Goal: Information Seeking & Learning: Compare options

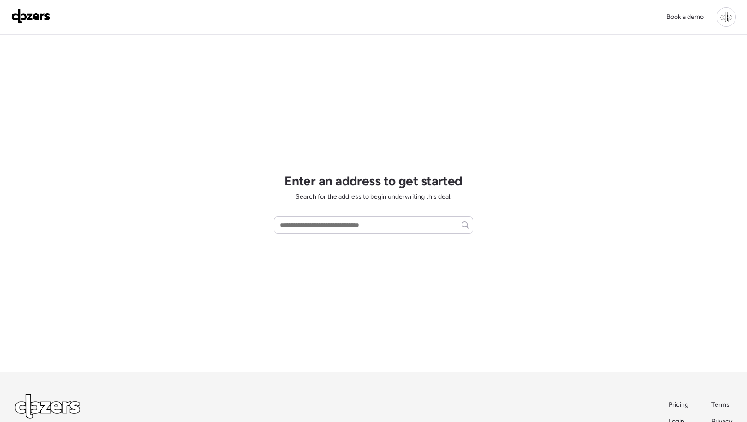
click at [735, 9] on div "Book a demo" at bounding box center [698, 16] width 75 height 19
click at [728, 14] on div at bounding box center [726, 16] width 19 height 19
click at [661, 71] on link "Report history" at bounding box center [662, 74] width 148 height 24
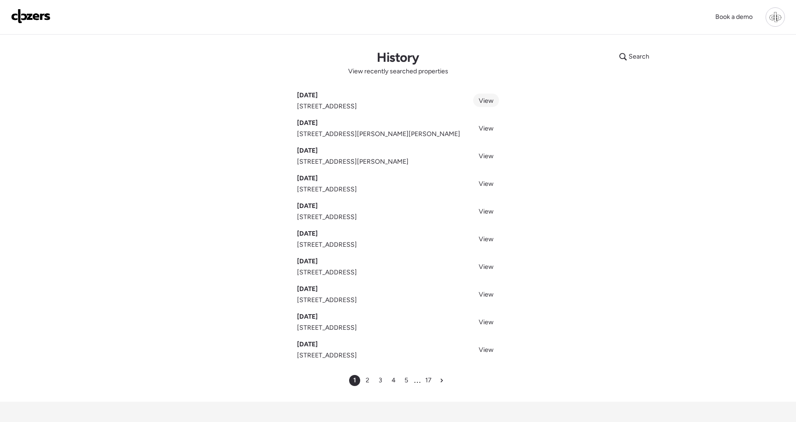
click at [480, 96] on link "View" at bounding box center [486, 100] width 26 height 13
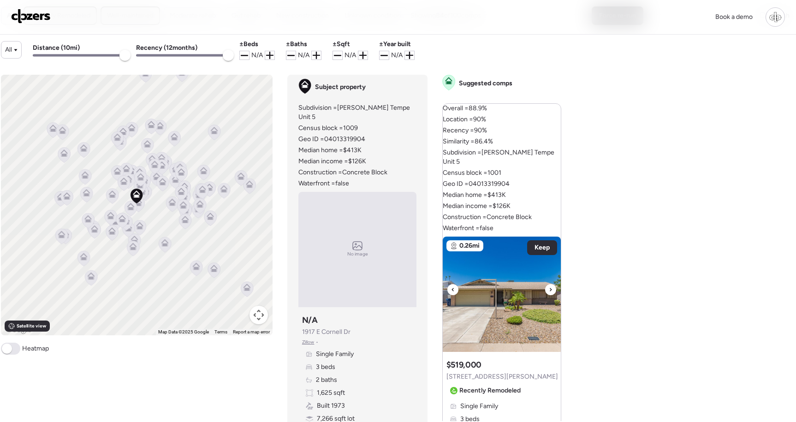
click at [498, 272] on img at bounding box center [502, 294] width 118 height 115
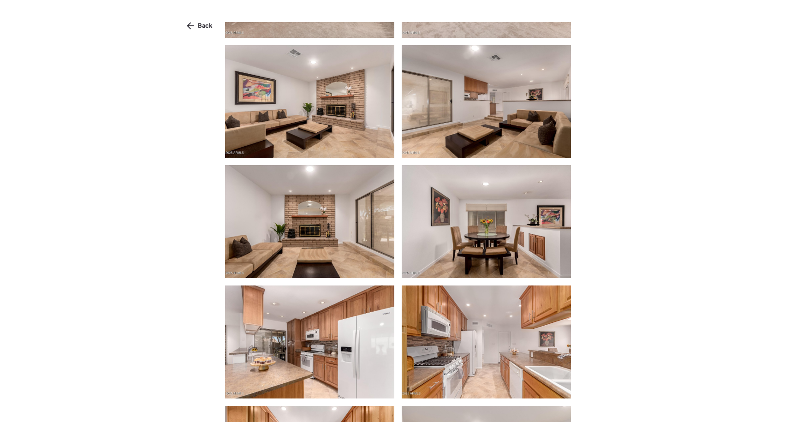
scroll to position [352, 0]
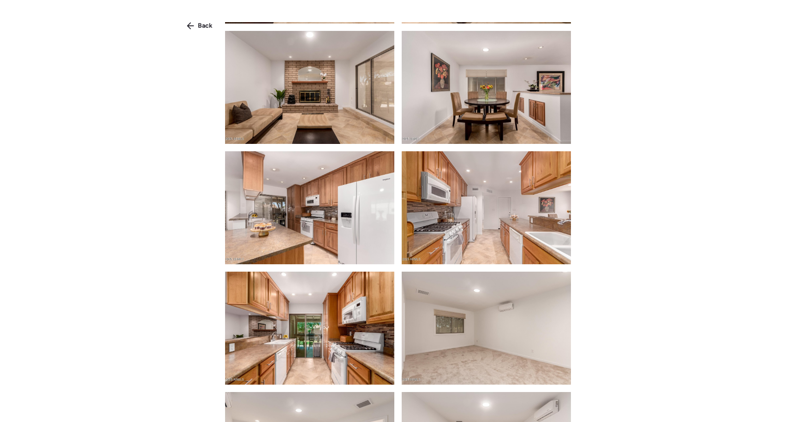
click at [468, 228] on img at bounding box center [486, 207] width 169 height 113
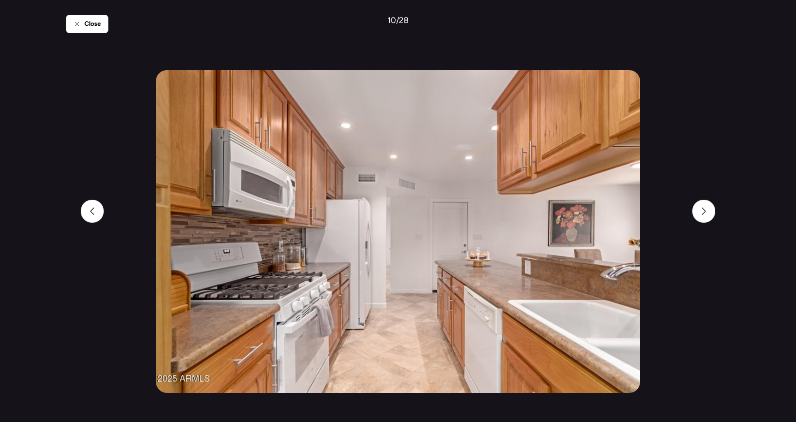
scroll to position [0, 0]
click at [110, 22] on div "Close 10 / 28" at bounding box center [398, 211] width 664 height 422
click at [88, 23] on span "Close" at bounding box center [92, 23] width 17 height 9
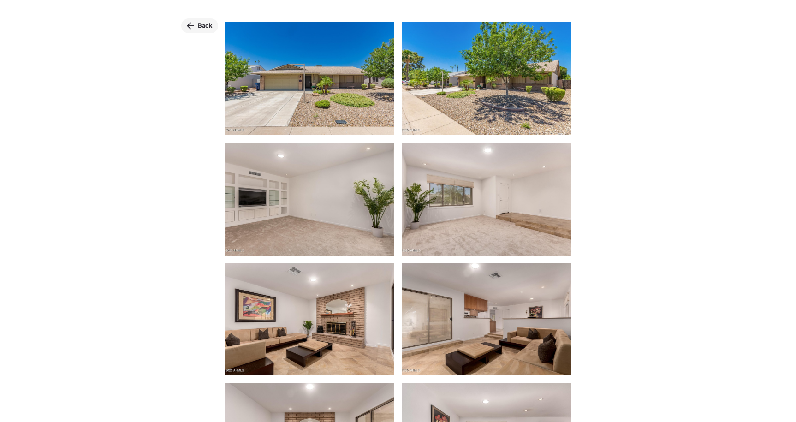
click at [204, 22] on span "Back" at bounding box center [205, 25] width 15 height 9
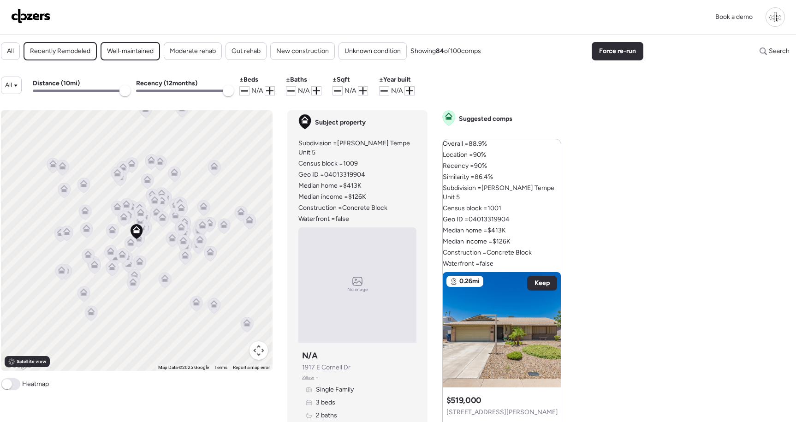
click at [109, 54] on span "Well-maintained" at bounding box center [130, 51] width 47 height 9
click at [122, 55] on span "Well-maintained" at bounding box center [130, 51] width 47 height 9
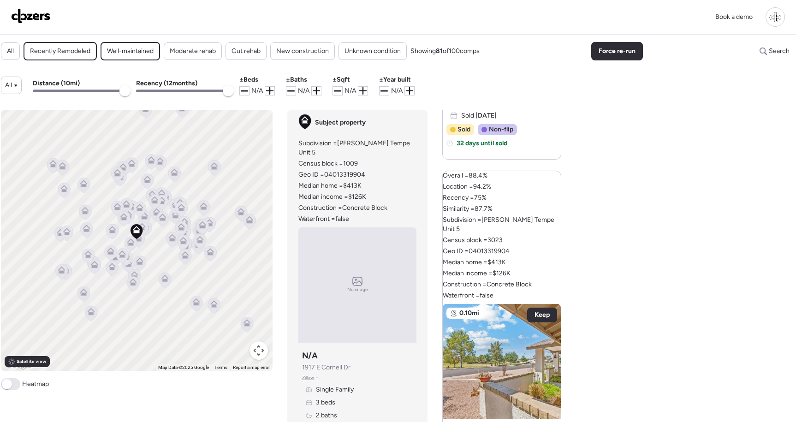
scroll to position [425, 0]
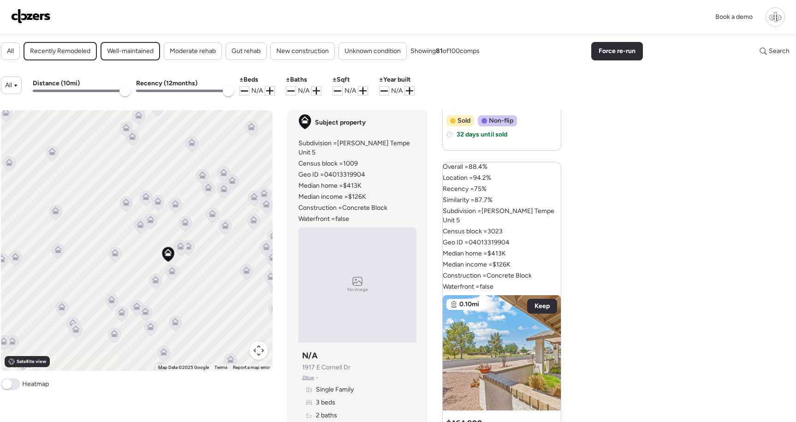
click at [63, 54] on span "Recently Remodeled" at bounding box center [60, 51] width 60 height 9
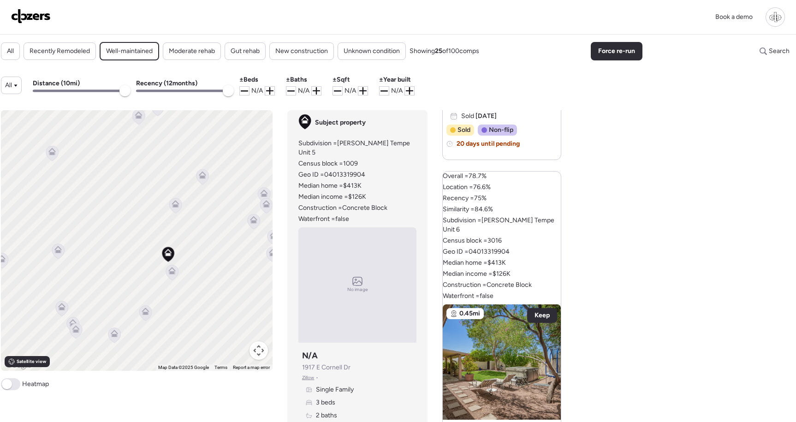
scroll to position [435, 0]
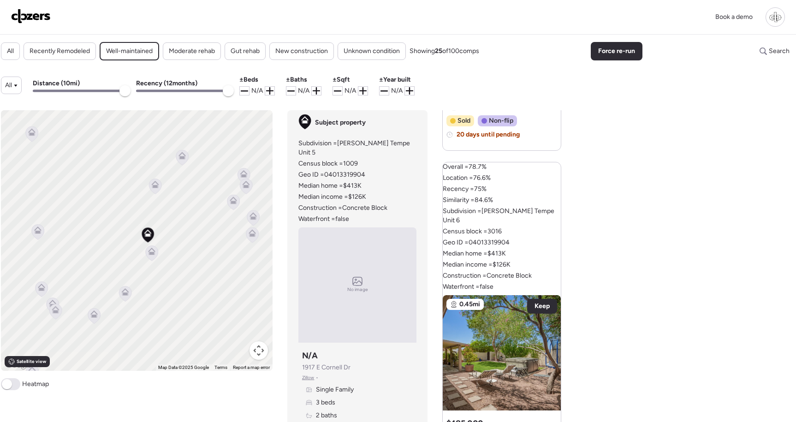
drag, startPoint x: 204, startPoint y: 269, endPoint x: 156, endPoint y: 229, distance: 62.3
click at [157, 229] on div "To activate drag with keyboard, press Alt + Enter. Once in keyboard drag state,…" at bounding box center [137, 240] width 272 height 261
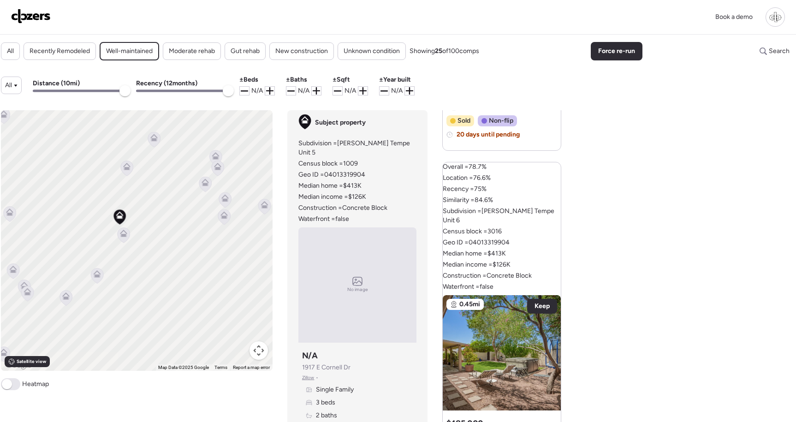
click at [133, 168] on icon at bounding box center [127, 168] width 12 height 15
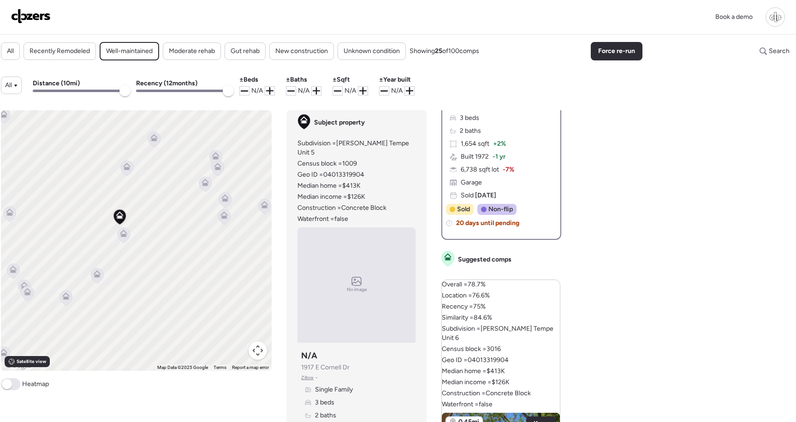
scroll to position [0, 0]
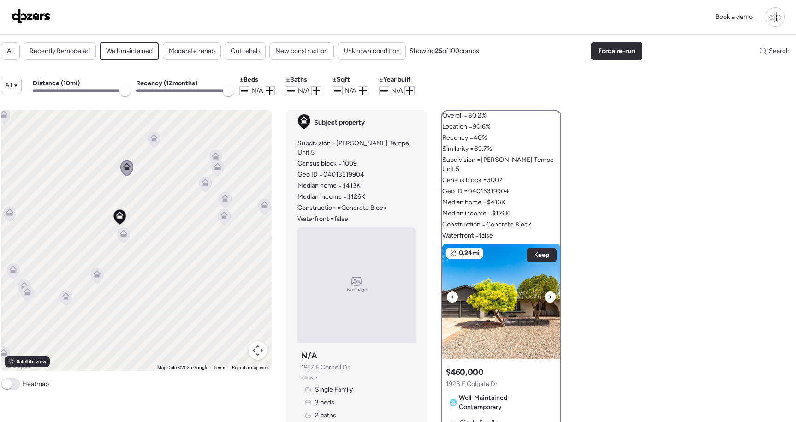
click at [518, 284] on img at bounding box center [501, 301] width 118 height 115
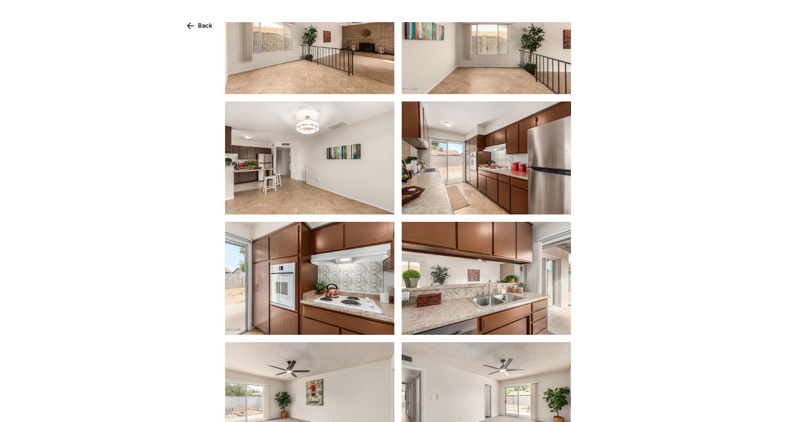
scroll to position [974, 0]
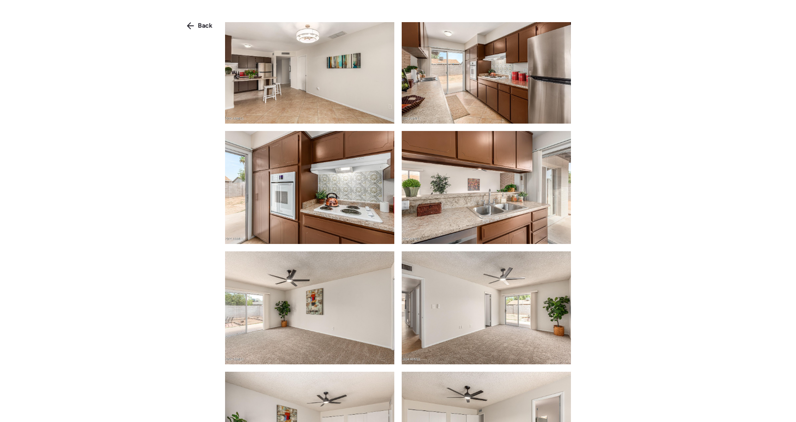
click at [513, 90] on img at bounding box center [486, 67] width 169 height 113
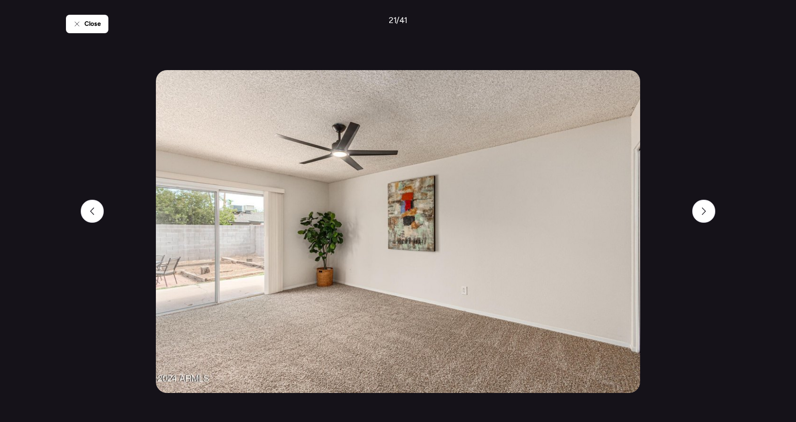
click at [52, 21] on div "Close 21 / 41" at bounding box center [398, 211] width 796 height 422
click at [84, 22] on span "Close" at bounding box center [92, 23] width 17 height 9
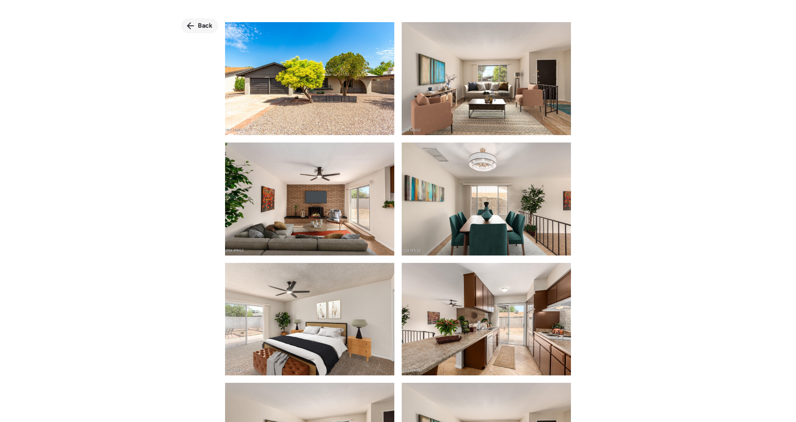
click at [199, 26] on span "Back" at bounding box center [205, 25] width 15 height 9
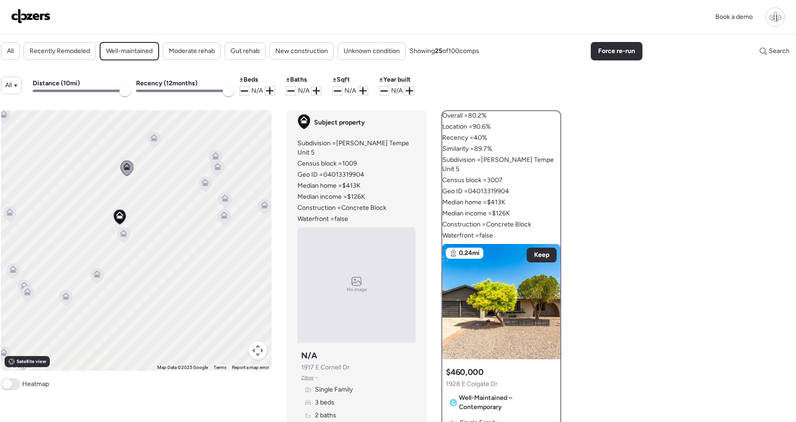
click at [153, 145] on icon at bounding box center [154, 139] width 12 height 15
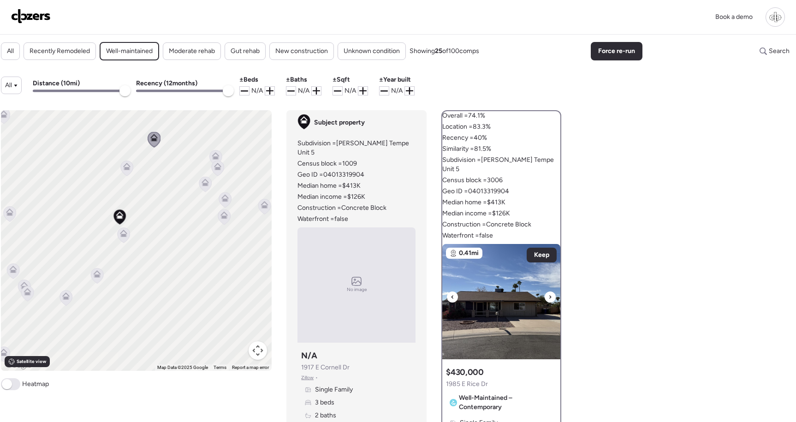
click at [495, 303] on img at bounding box center [501, 301] width 118 height 115
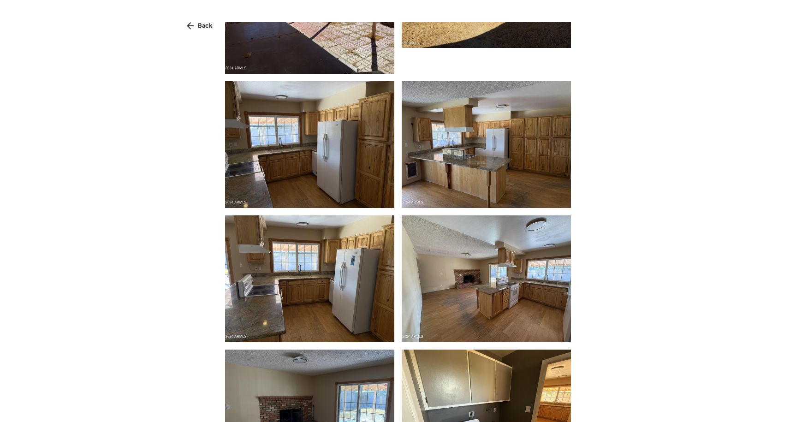
scroll to position [345, 0]
click at [311, 149] on img at bounding box center [309, 144] width 169 height 127
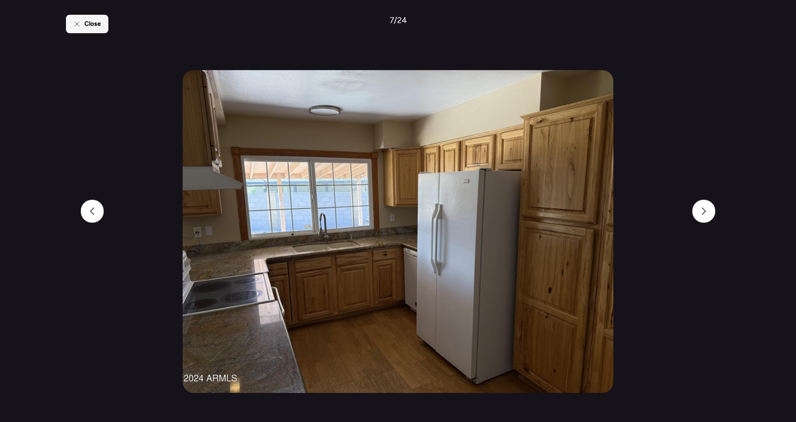
click at [90, 31] on div "Close" at bounding box center [87, 24] width 42 height 18
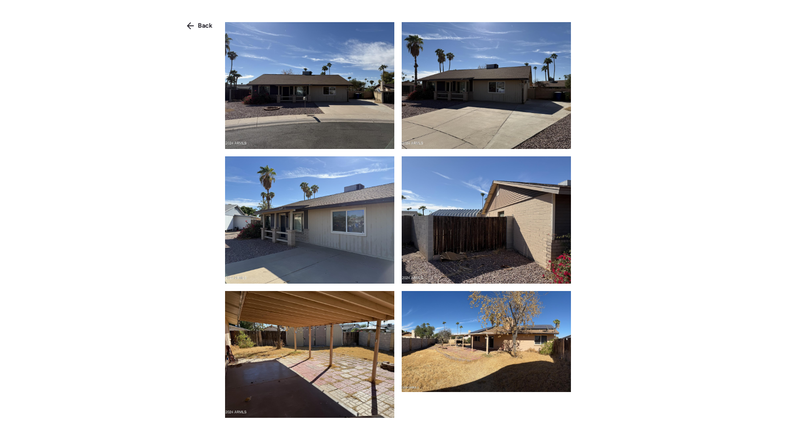
scroll to position [0, 0]
click at [195, 28] on div "Back" at bounding box center [199, 25] width 37 height 15
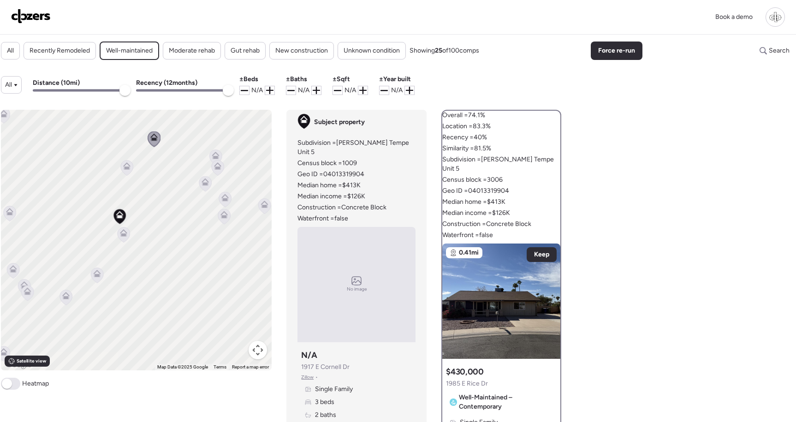
click at [221, 218] on icon at bounding box center [224, 214] width 7 height 7
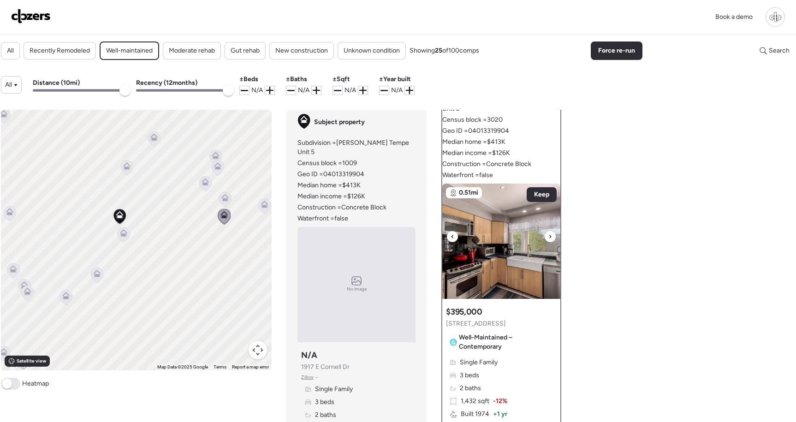
scroll to position [67, 0]
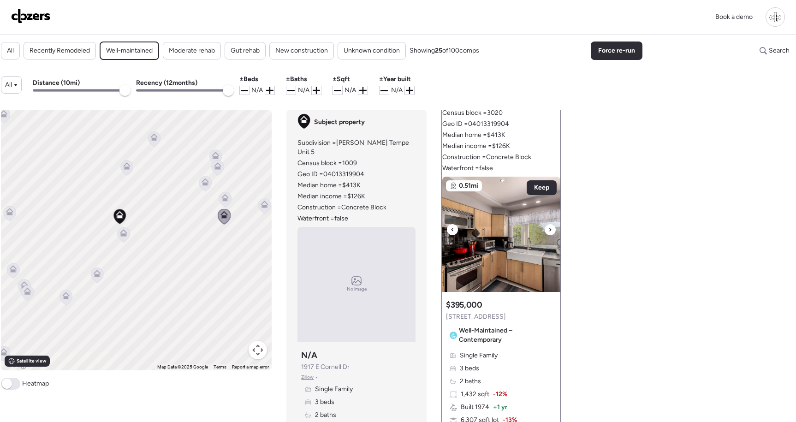
click at [502, 244] on img at bounding box center [501, 234] width 118 height 115
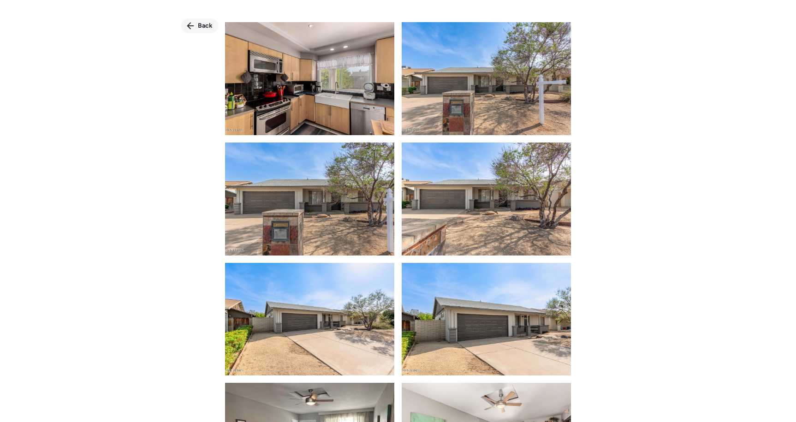
click at [198, 31] on div "Back" at bounding box center [199, 25] width 37 height 15
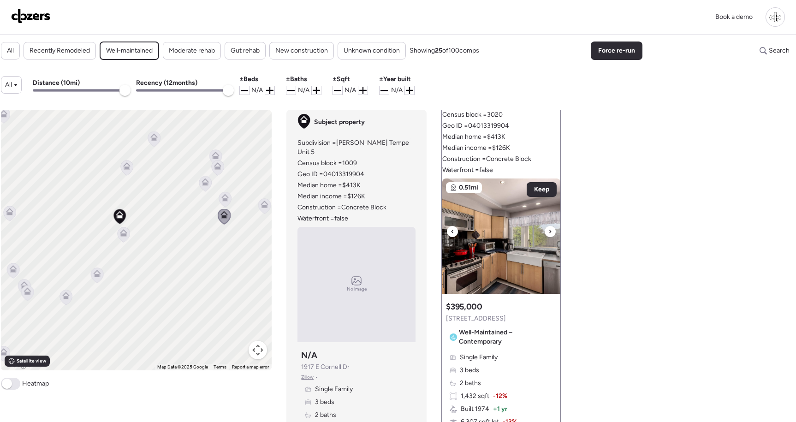
scroll to position [78, 0]
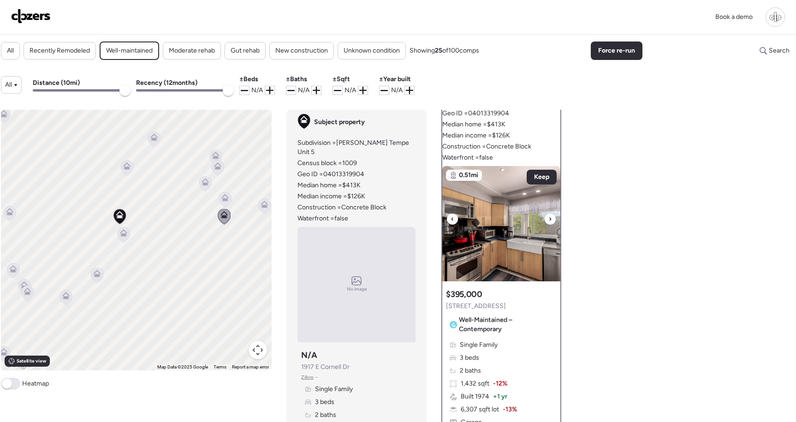
click at [496, 244] on img at bounding box center [501, 223] width 118 height 115
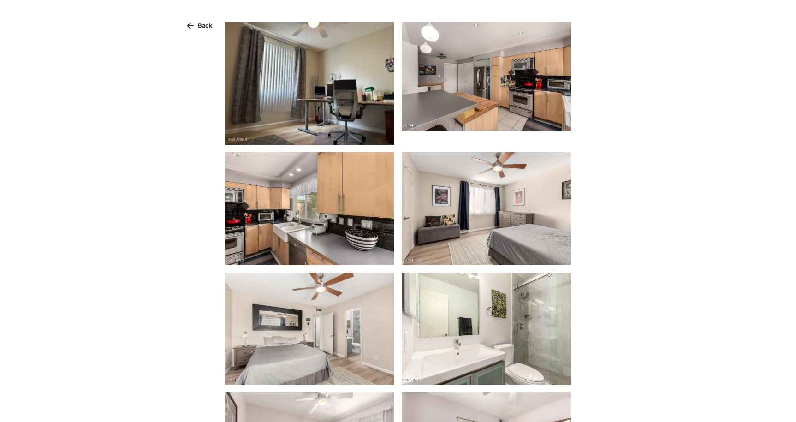
scroll to position [762, 0]
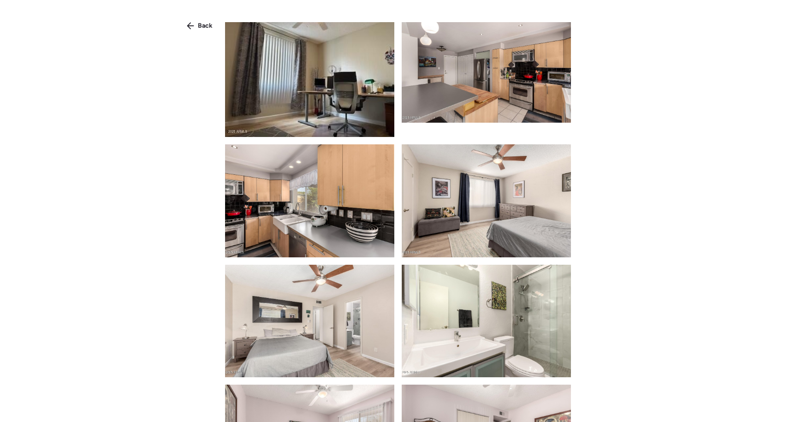
click at [312, 227] on img at bounding box center [309, 200] width 169 height 113
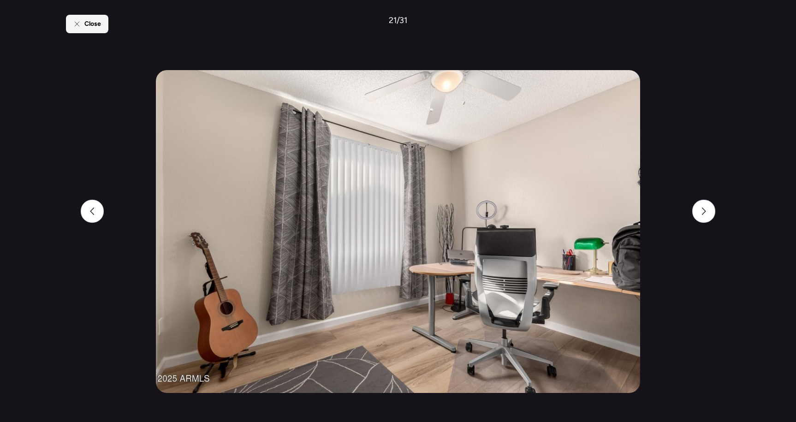
click at [91, 27] on span "Close" at bounding box center [92, 23] width 17 height 9
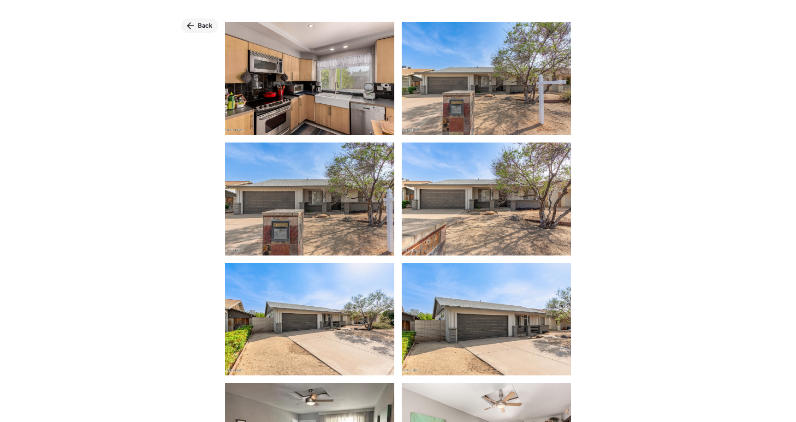
click at [212, 19] on div "Back" at bounding box center [199, 25] width 37 height 15
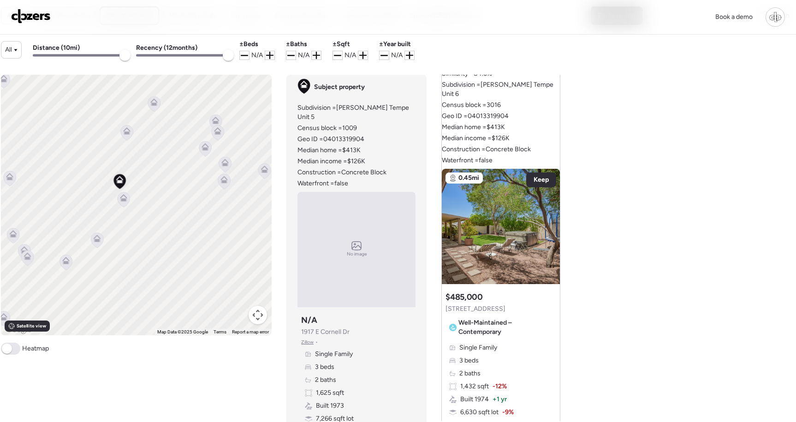
scroll to position [1071, 0]
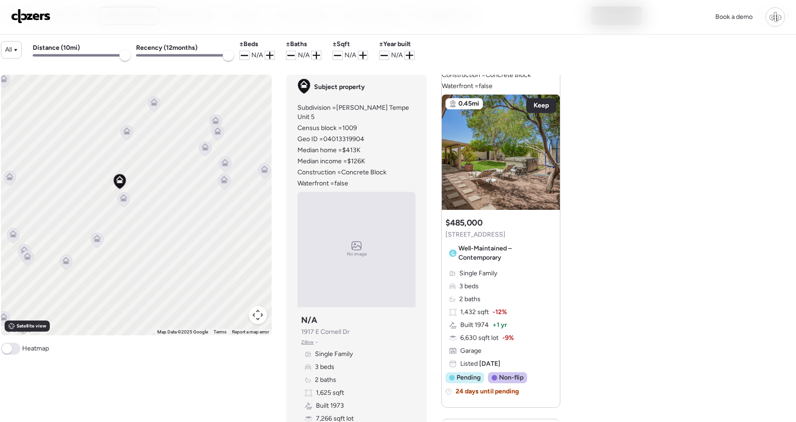
click at [502, 150] on img at bounding box center [501, 152] width 118 height 115
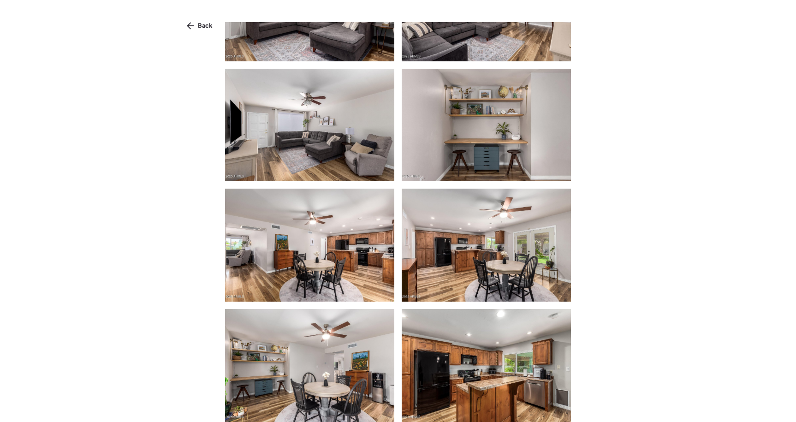
scroll to position [675, 0]
click at [470, 234] on img at bounding box center [486, 245] width 169 height 113
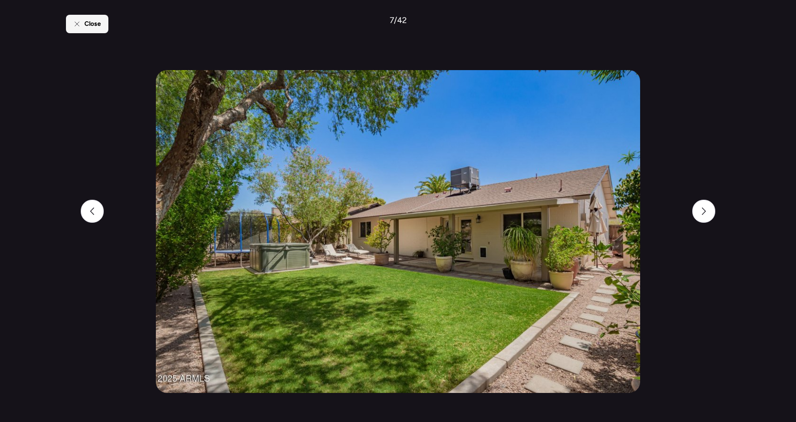
click at [92, 23] on span "Close" at bounding box center [92, 23] width 17 height 9
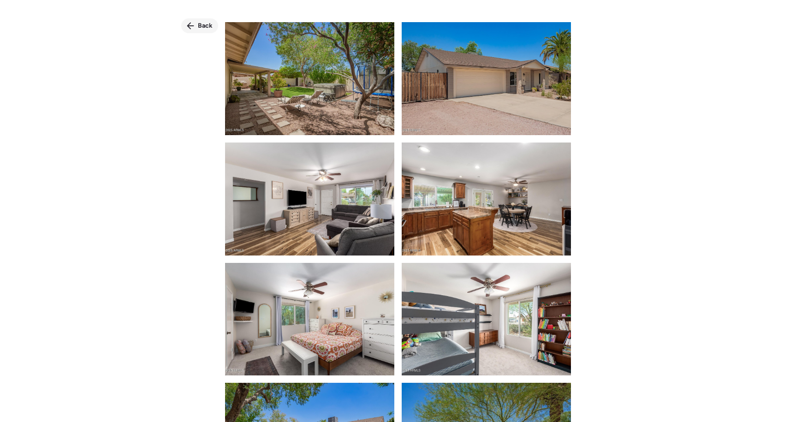
click at [198, 25] on span "Back" at bounding box center [205, 25] width 15 height 9
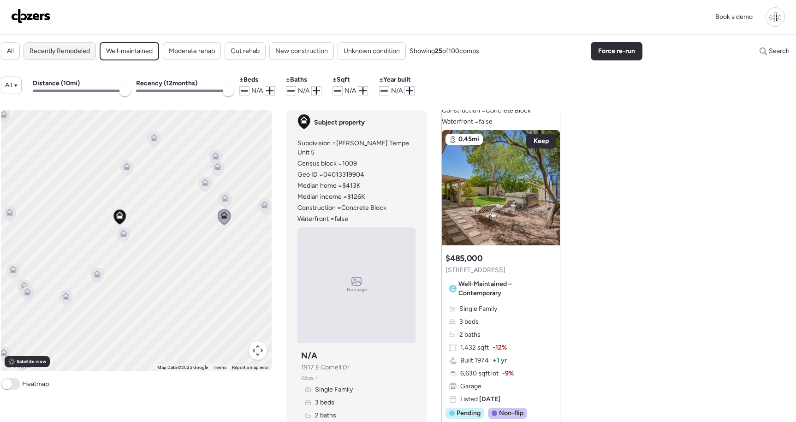
click at [63, 54] on span "Recently Remodeled" at bounding box center [60, 51] width 60 height 9
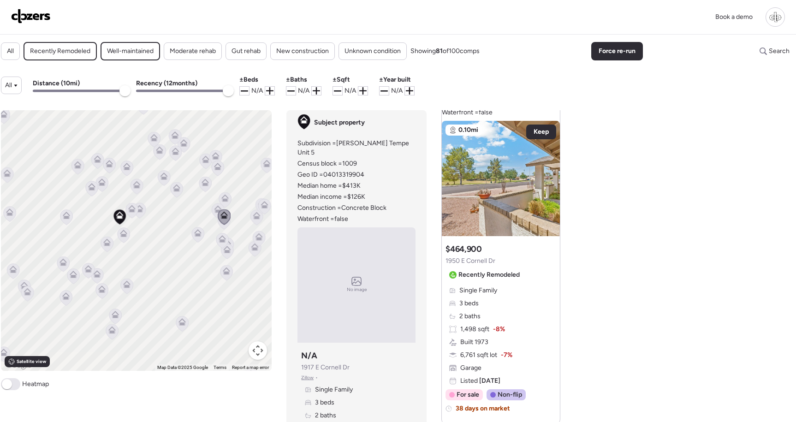
scroll to position [1062, 0]
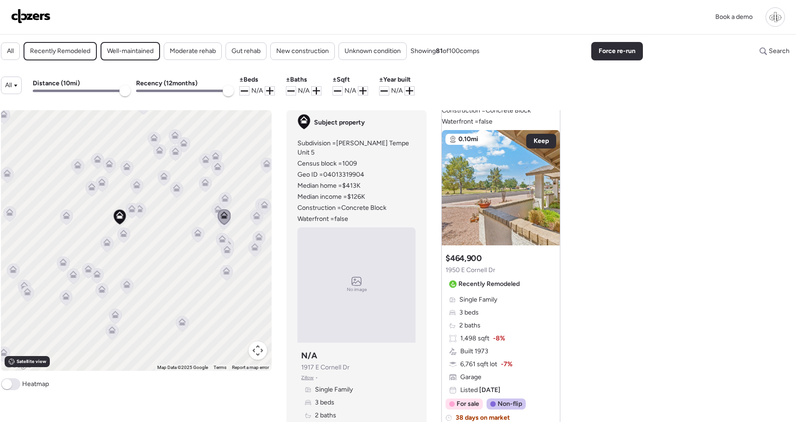
click at [125, 54] on span "Well-maintained" at bounding box center [130, 51] width 47 height 9
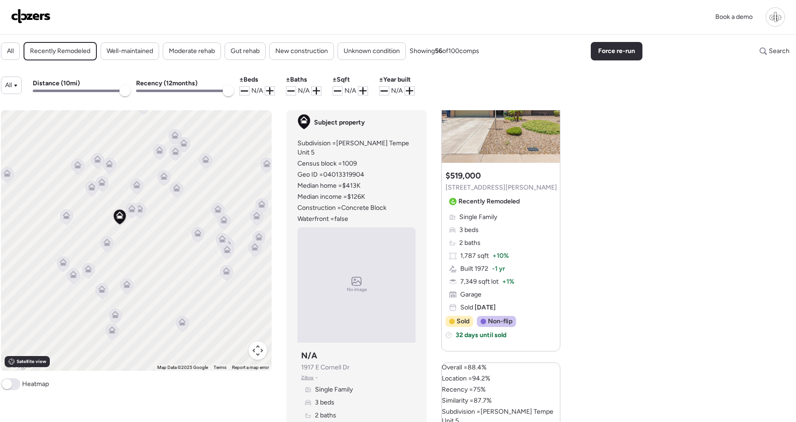
scroll to position [676, 0]
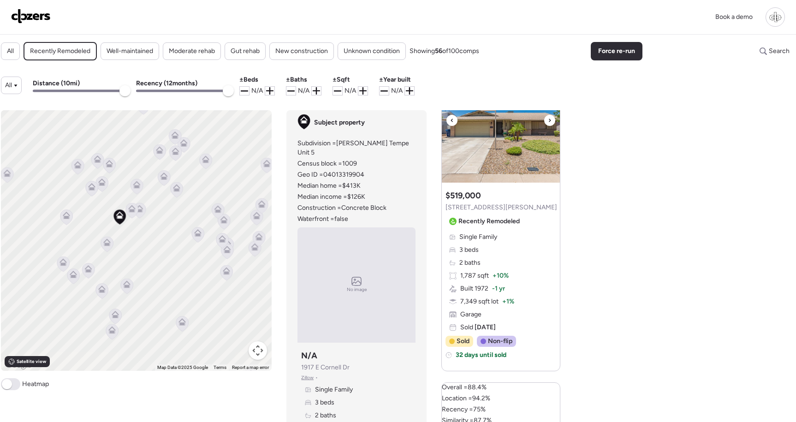
click at [501, 134] on img at bounding box center [501, 124] width 118 height 115
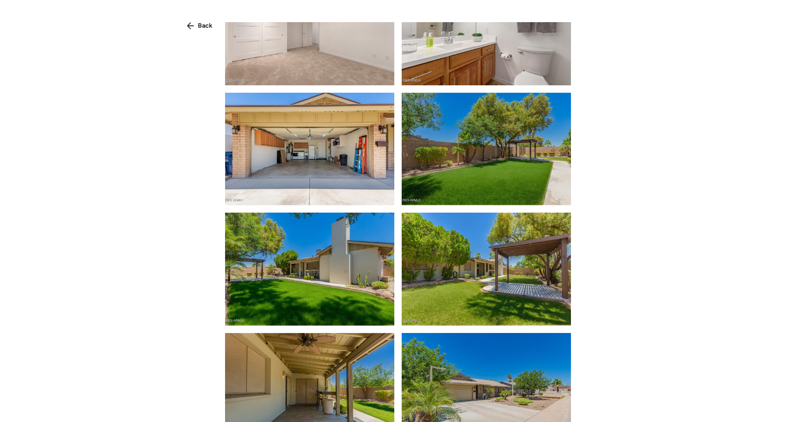
scroll to position [1277, 0]
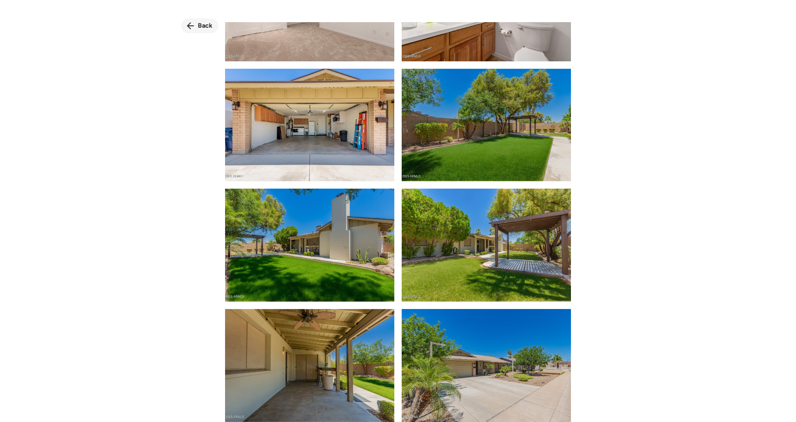
click at [198, 23] on span "Back" at bounding box center [205, 25] width 15 height 9
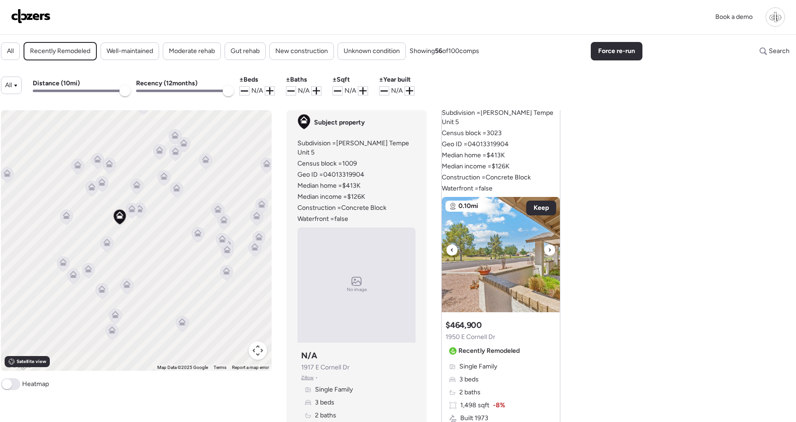
scroll to position [997, 0]
click at [527, 228] on img at bounding box center [501, 253] width 118 height 115
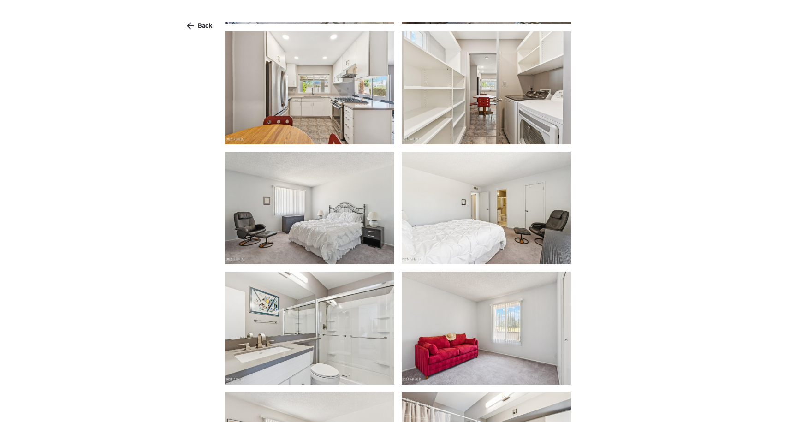
scroll to position [626, 0]
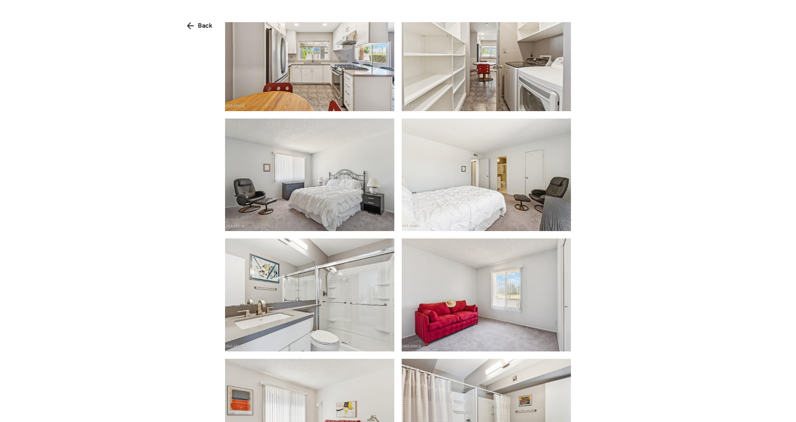
click at [515, 75] on img at bounding box center [486, 54] width 169 height 113
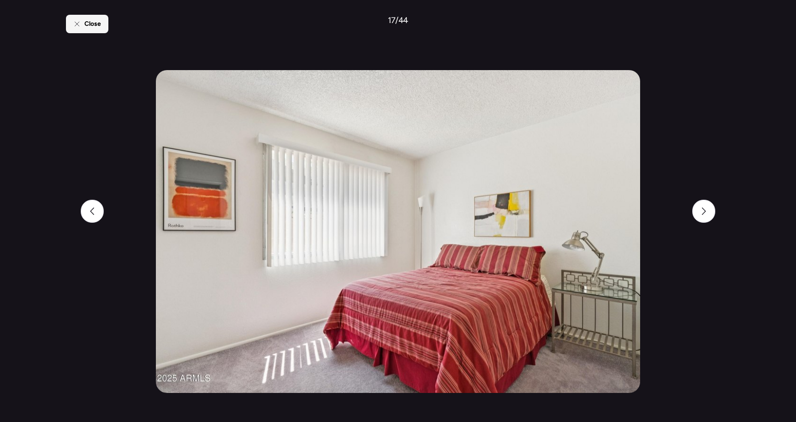
click at [82, 20] on div "Close" at bounding box center [87, 24] width 42 height 18
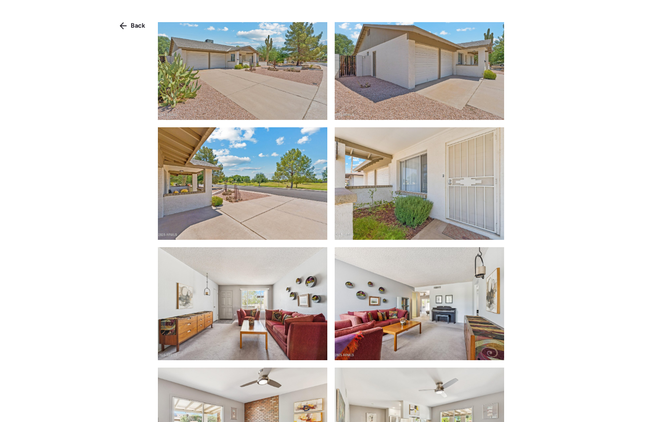
scroll to position [75, 0]
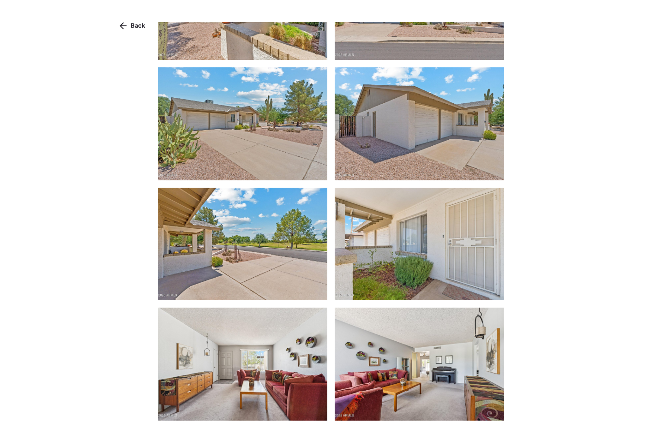
click at [126, 16] on div "Back" at bounding box center [331, 218] width 662 height 437
click at [126, 23] on icon at bounding box center [123, 25] width 7 height 7
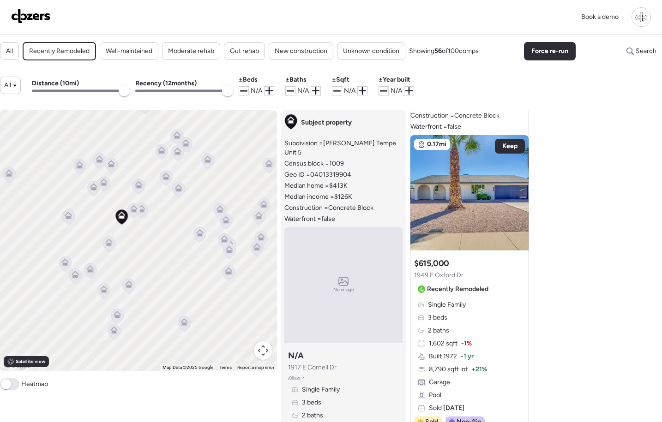
scroll to position [1556, 0]
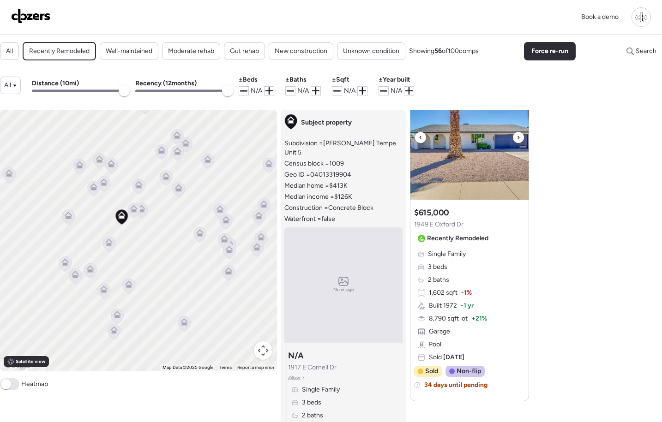
click at [455, 142] on img at bounding box center [469, 141] width 118 height 115
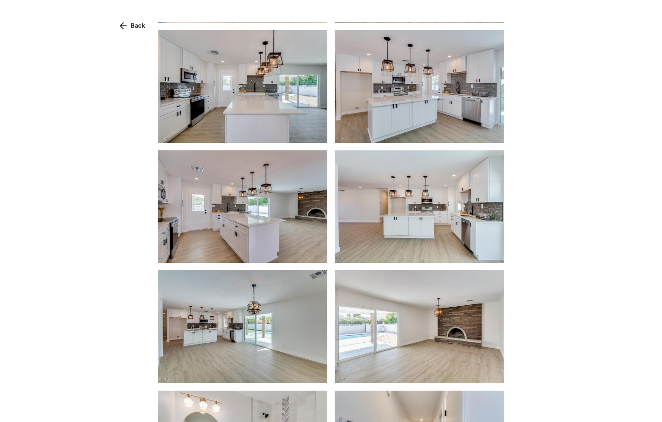
scroll to position [0, 0]
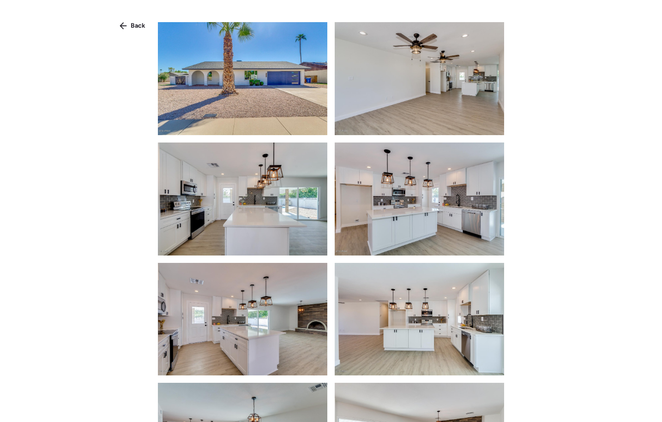
click at [431, 181] on img at bounding box center [419, 199] width 169 height 113
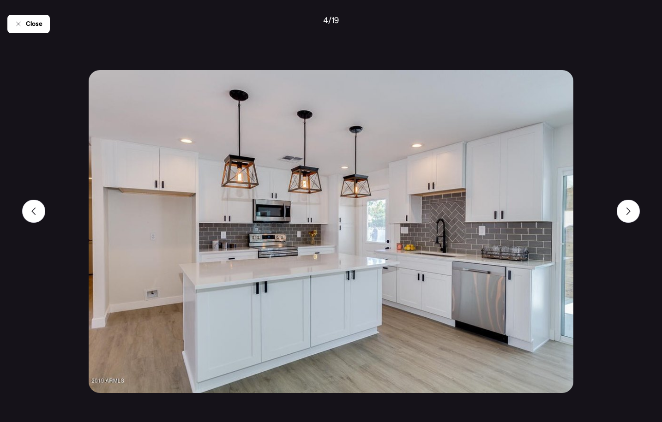
scroll to position [9, 0]
click at [38, 25] on span "Close" at bounding box center [34, 23] width 17 height 9
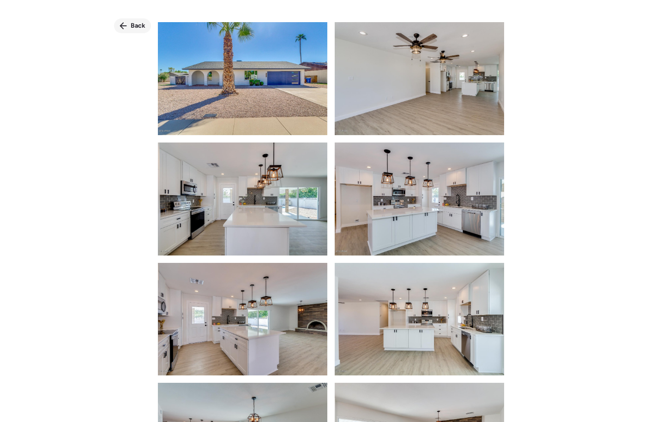
click at [126, 23] on icon at bounding box center [123, 25] width 7 height 7
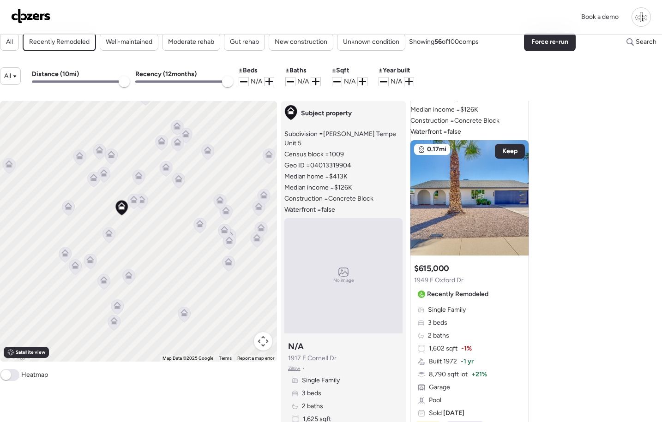
scroll to position [1517, 0]
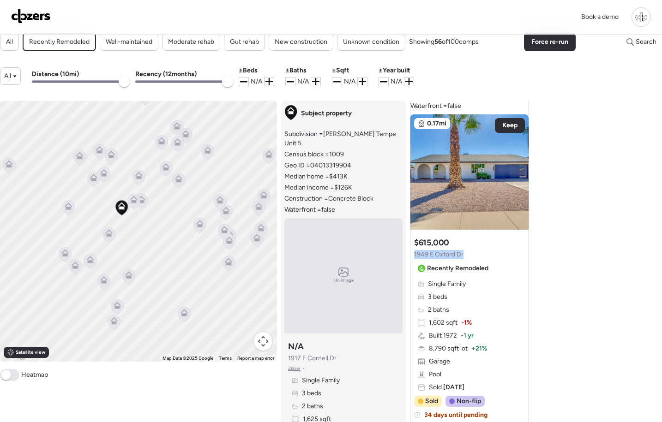
drag, startPoint x: 420, startPoint y: 219, endPoint x: 415, endPoint y: 219, distance: 5.1
click at [415, 237] on div "Suggested comp $615,000 1949 E Oxford Dr Recently Remodeled" at bounding box center [453, 256] width 78 height 39
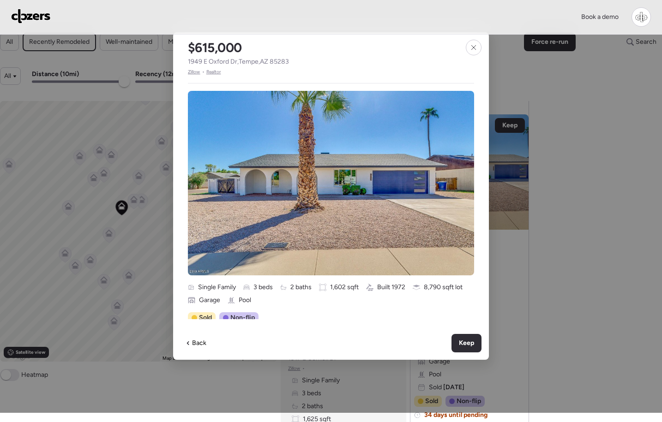
drag, startPoint x: 195, startPoint y: 72, endPoint x: 239, endPoint y: 33, distance: 58.5
click at [196, 72] on span "Zillow" at bounding box center [194, 71] width 12 height 7
